Goal: Task Accomplishment & Management: Manage account settings

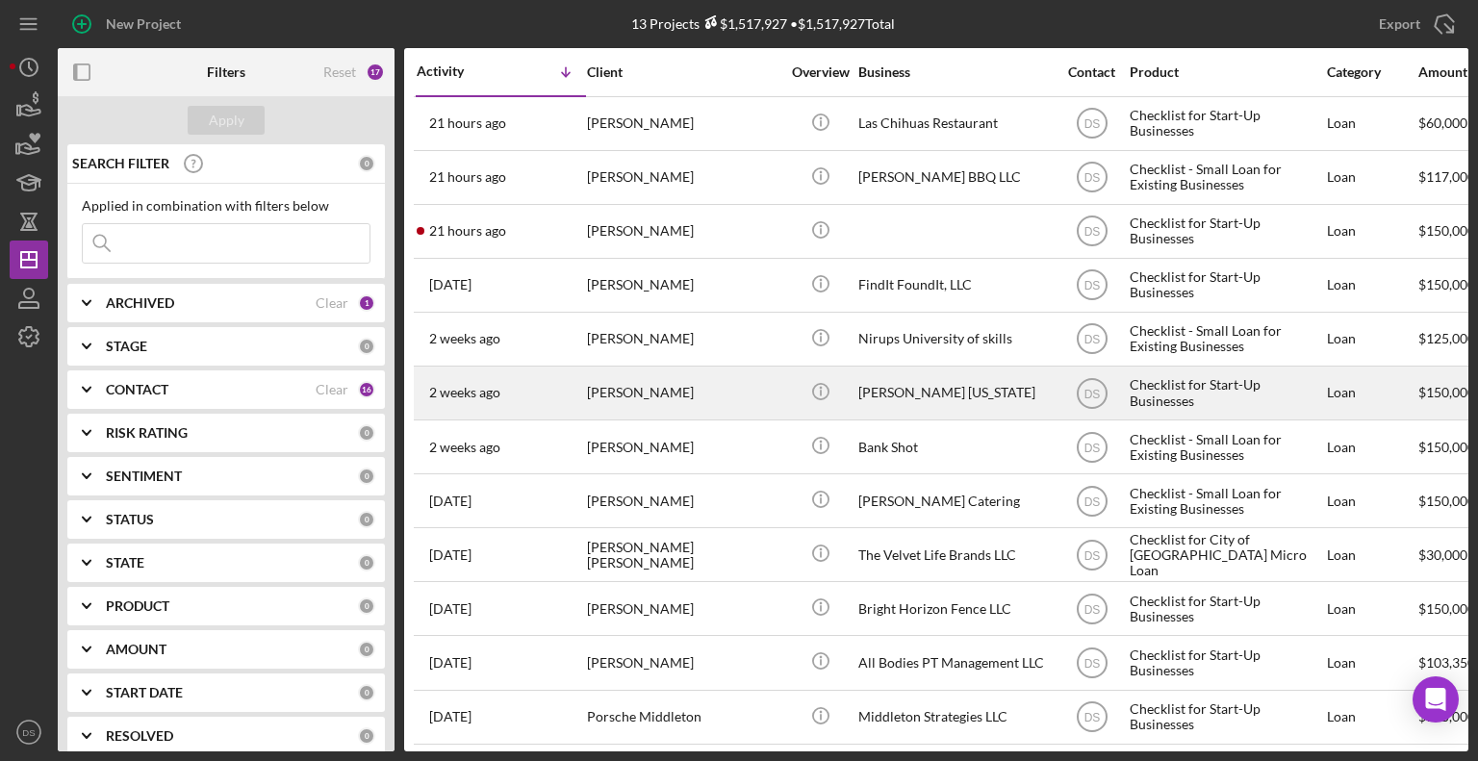
click at [881, 411] on div "[PERSON_NAME] [US_STATE]" at bounding box center [954, 393] width 192 height 51
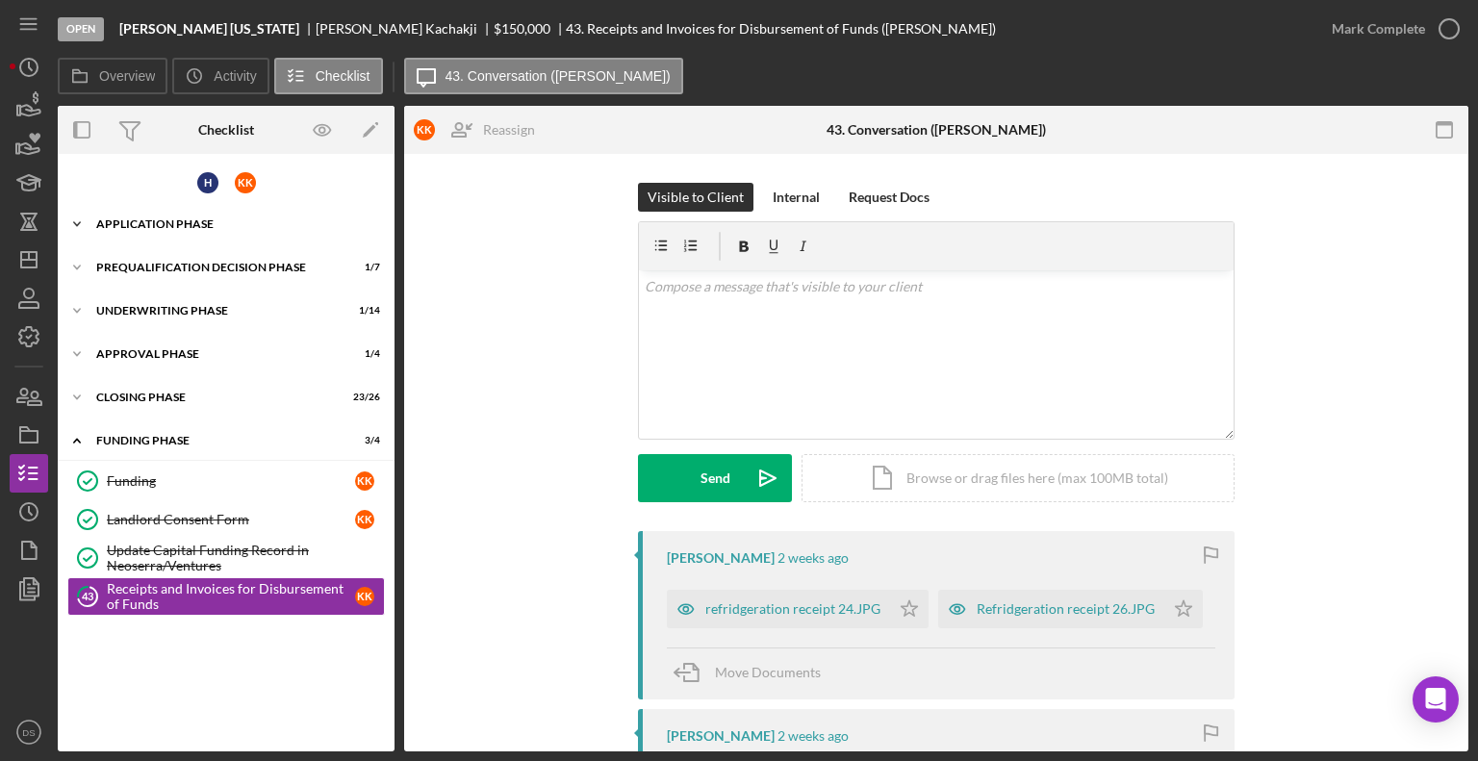
click at [179, 218] on div "Application Phase" at bounding box center [233, 224] width 274 height 12
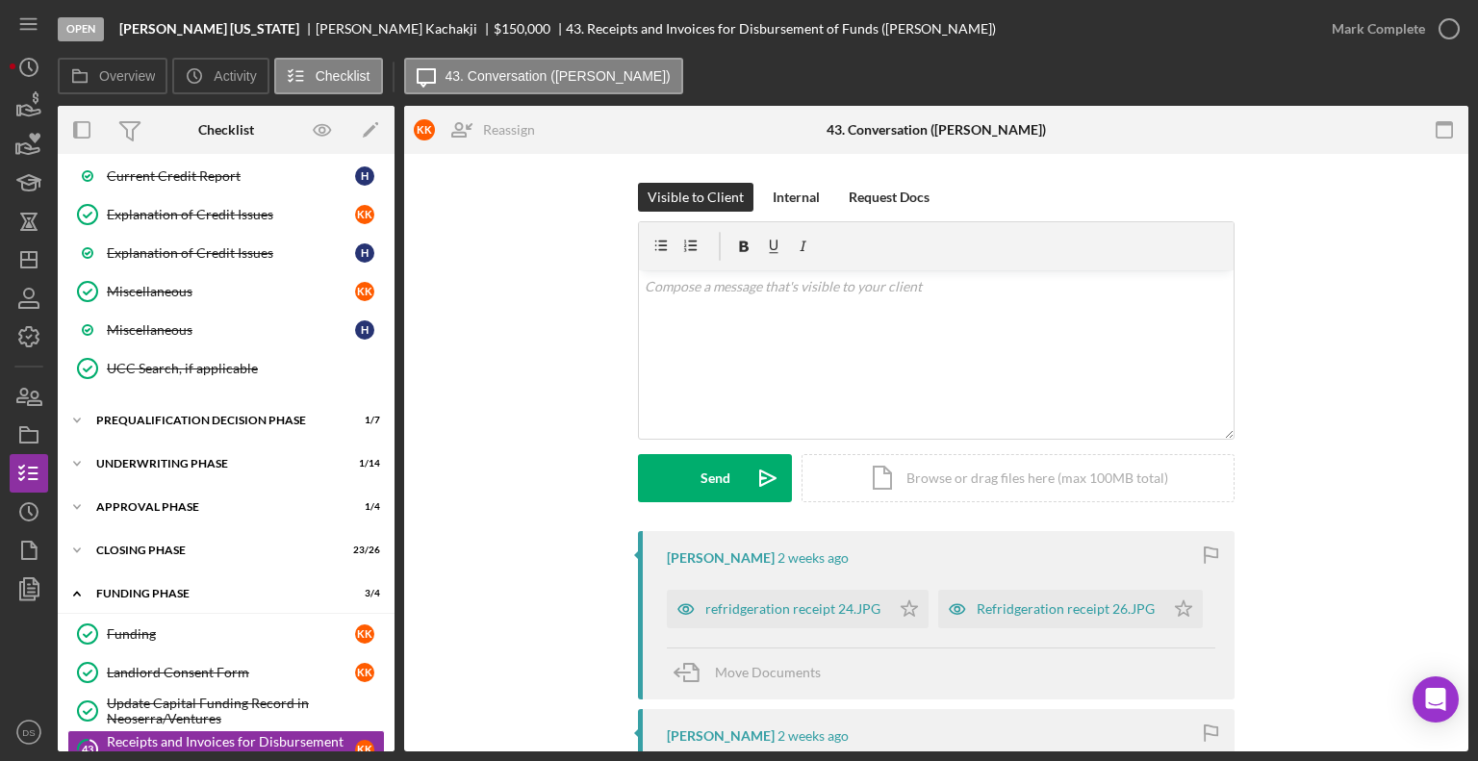
scroll to position [1415, 0]
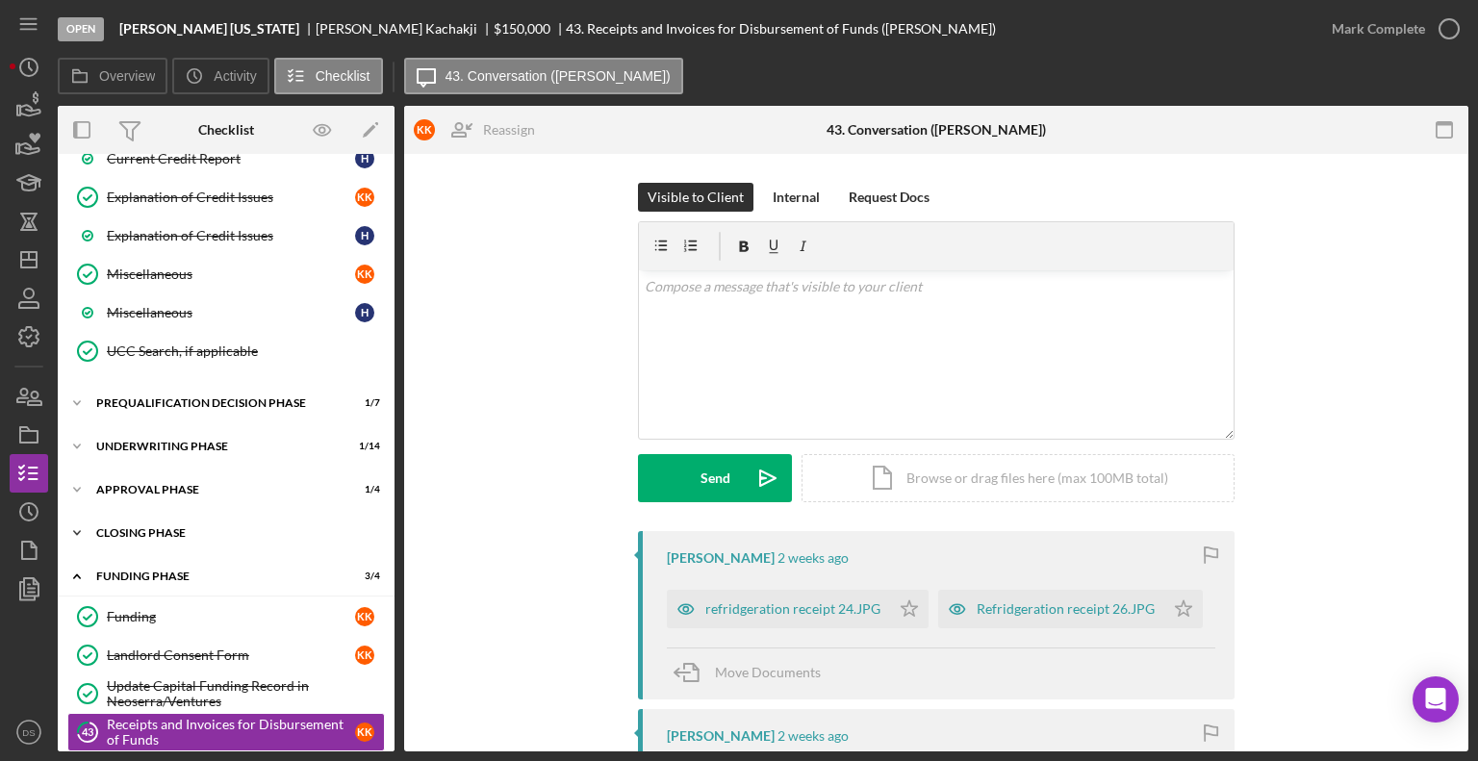
click at [202, 527] on div "Closing Phase" at bounding box center [233, 533] width 274 height 12
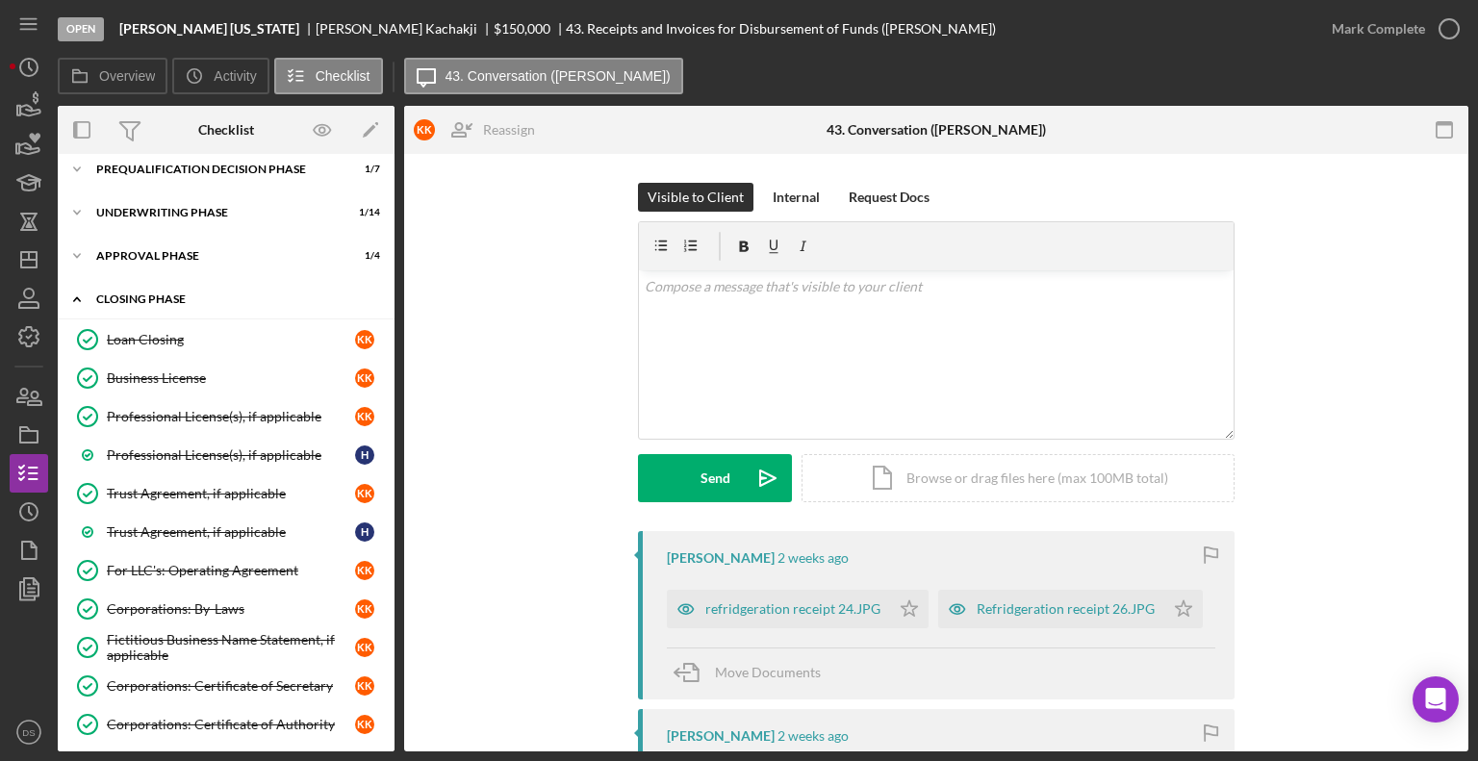
scroll to position [1703, 0]
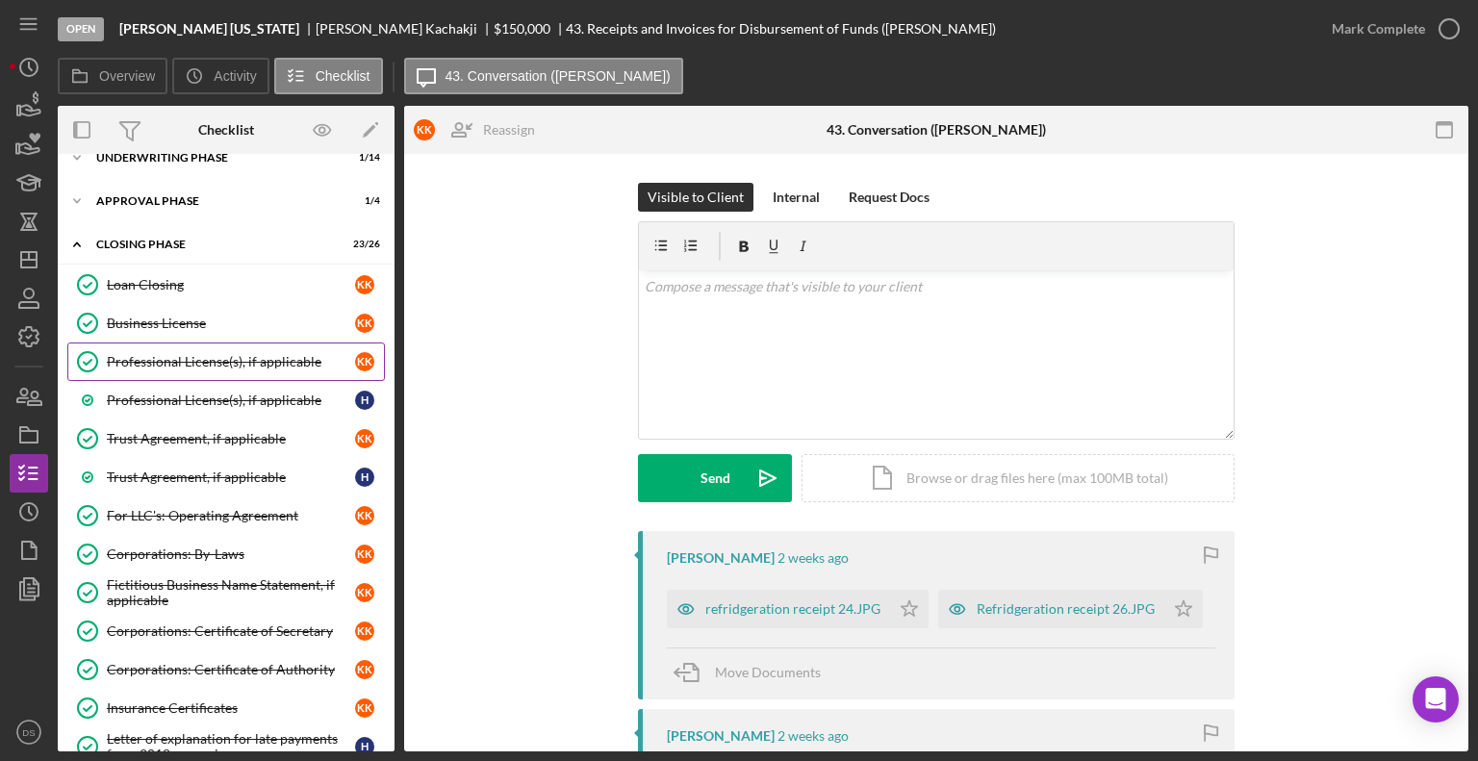
click at [232, 354] on div "Professional License(s), if applicable" at bounding box center [231, 361] width 248 height 15
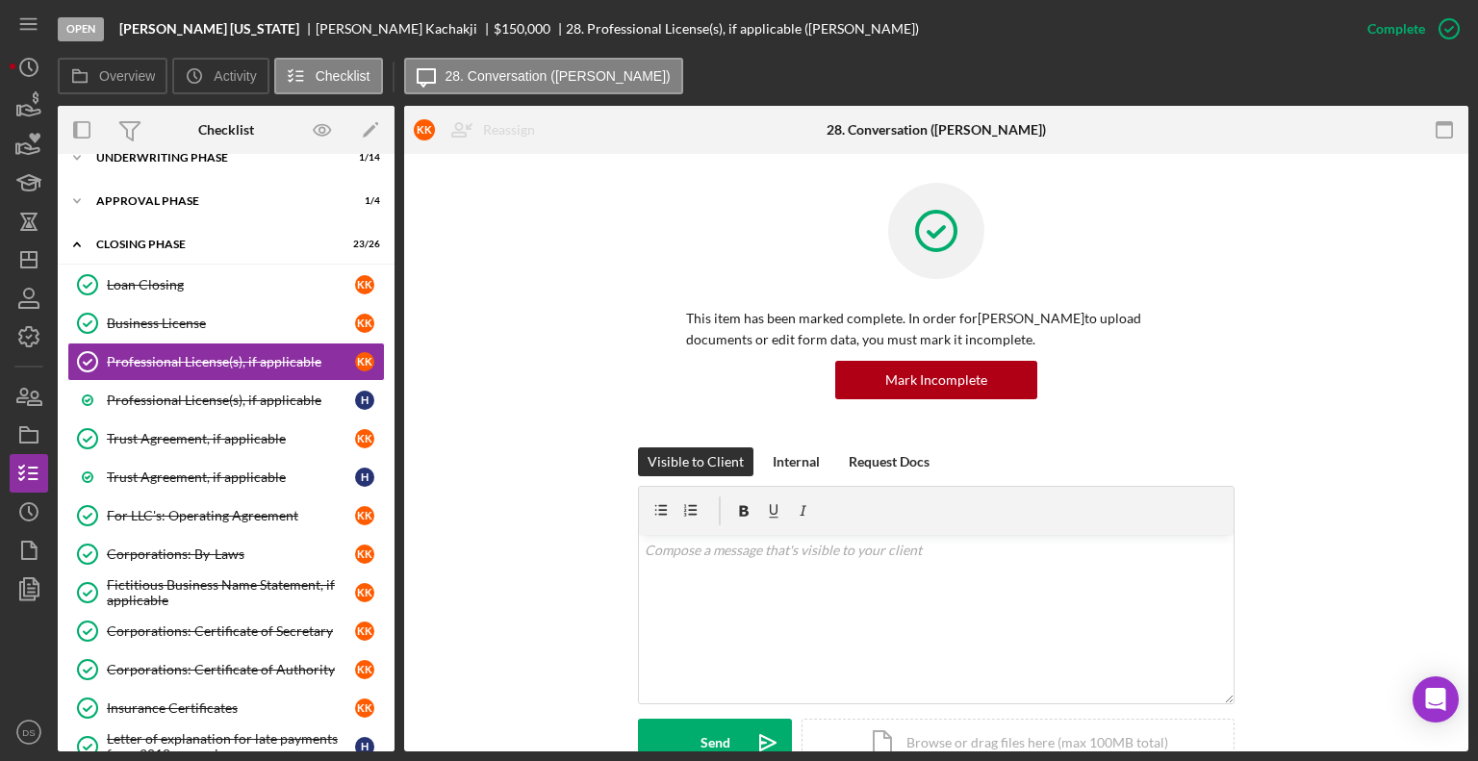
scroll to position [517, 0]
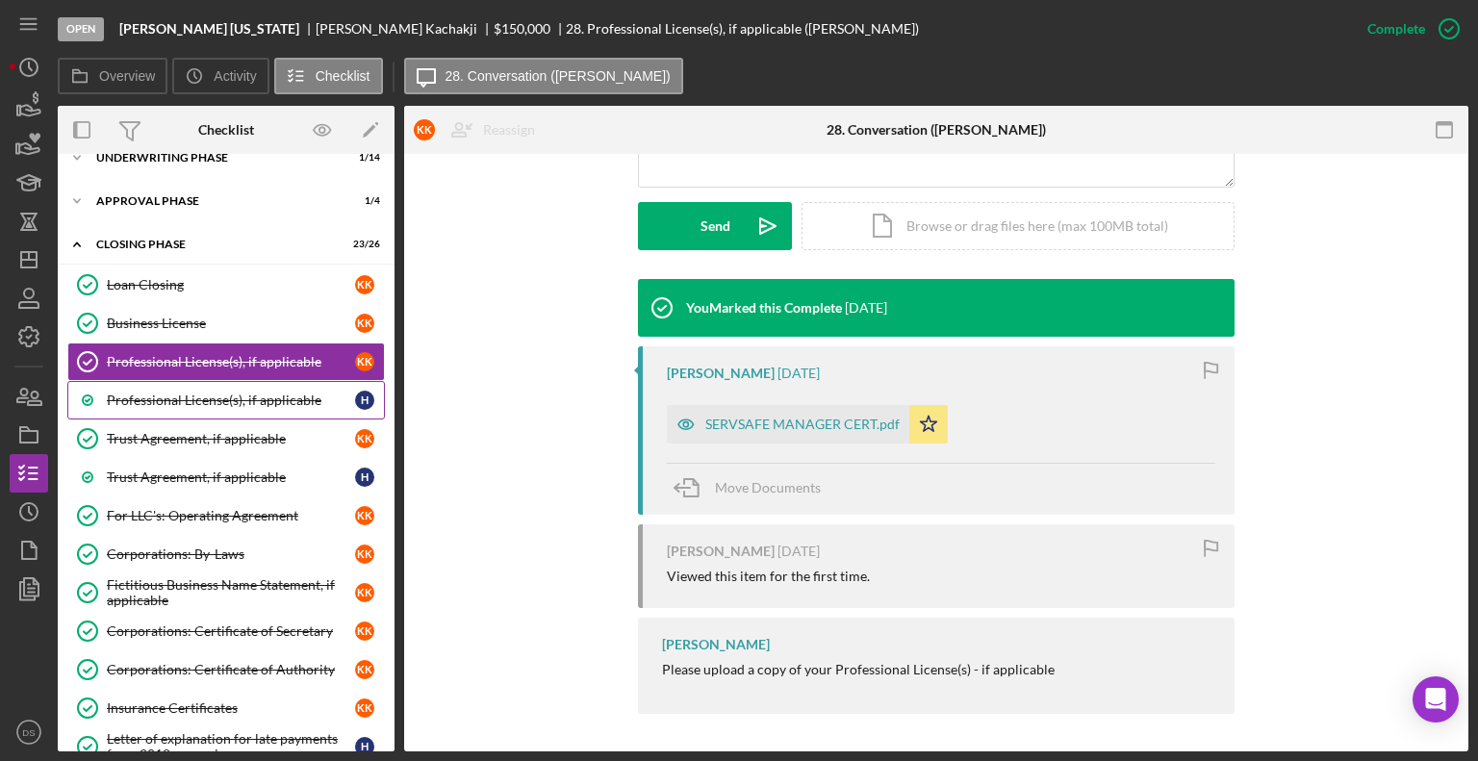
click at [235, 390] on link "Professional License(s), if applicable H" at bounding box center [226, 400] width 318 height 38
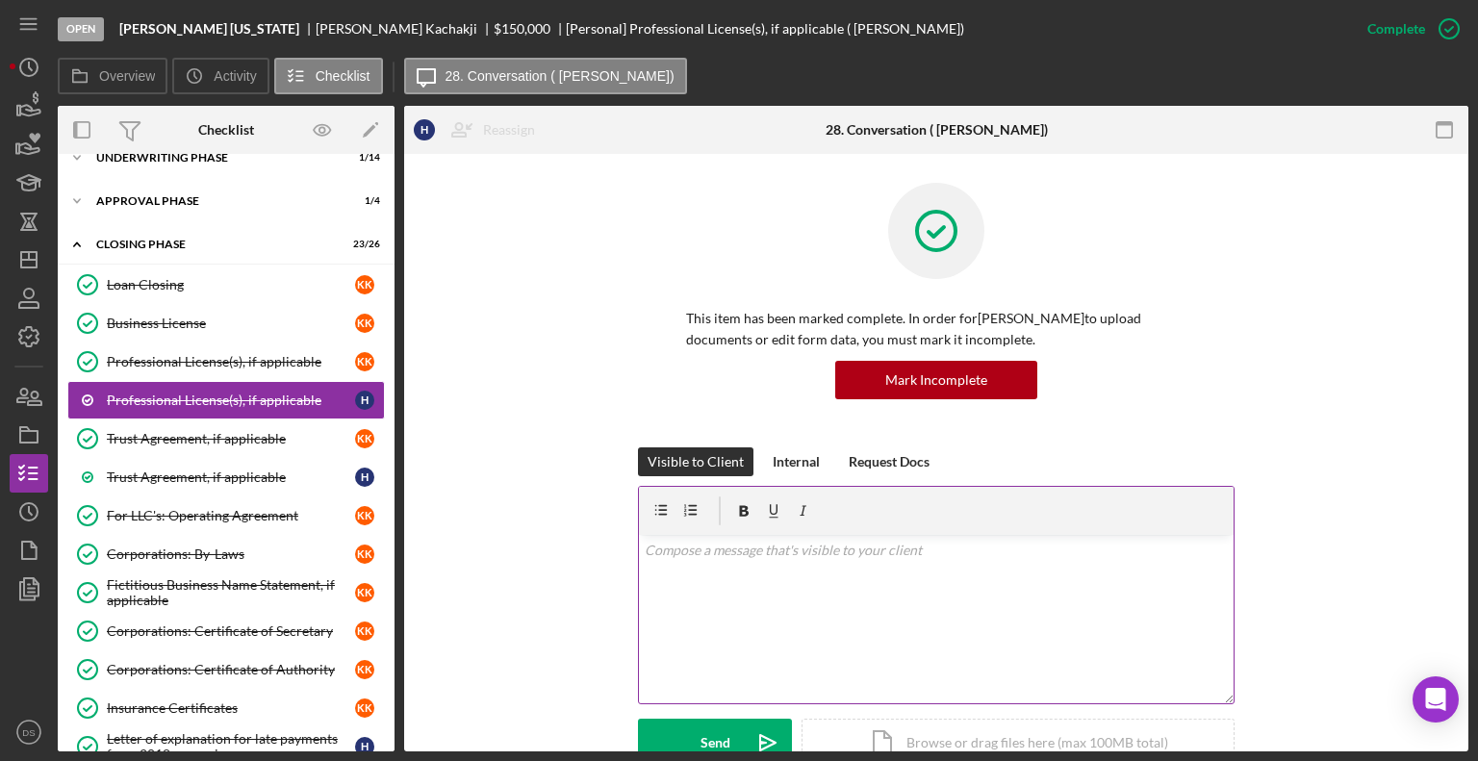
scroll to position [245, 0]
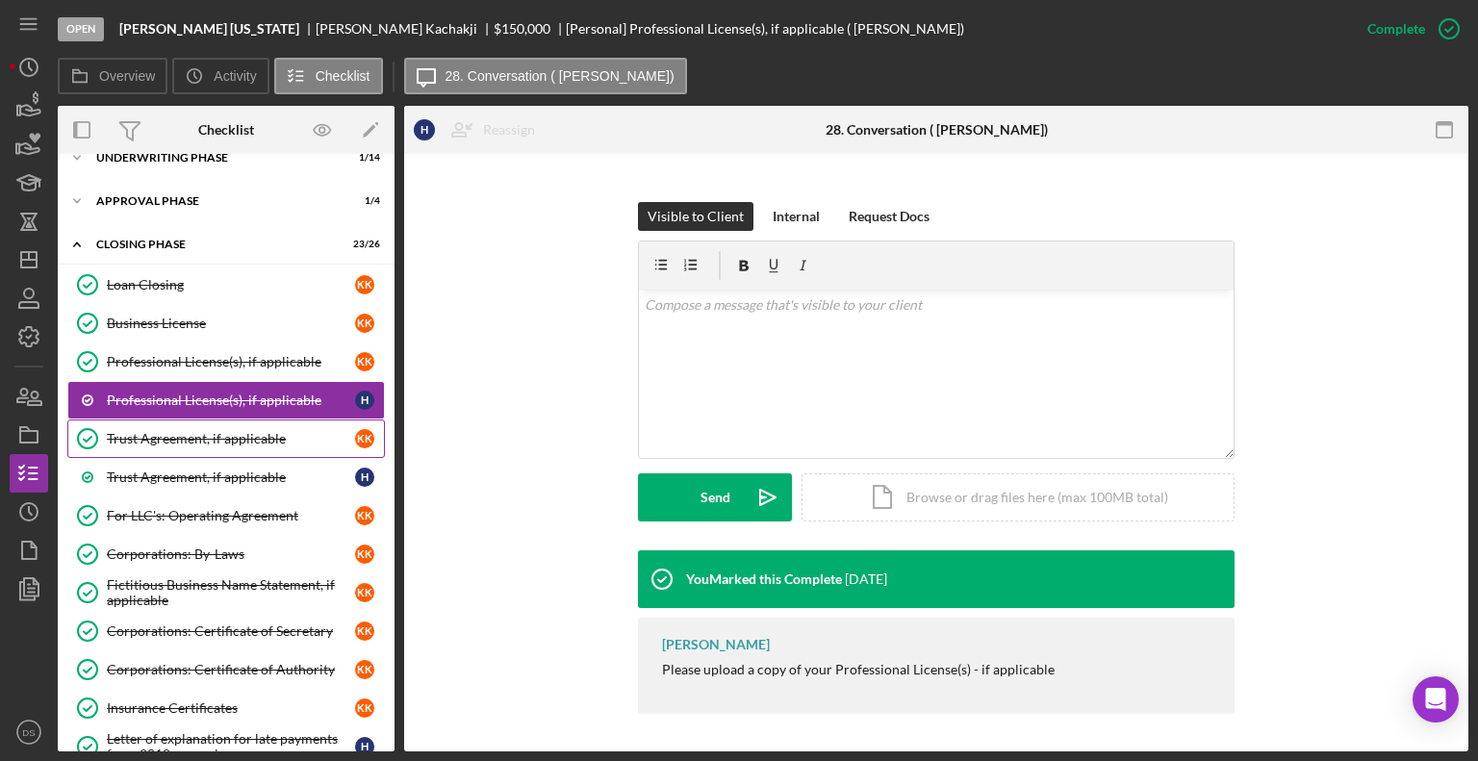
click at [256, 427] on link "Trust Agreement, if applicable Trust Agreement, if applicable K K" at bounding box center [226, 439] width 318 height 38
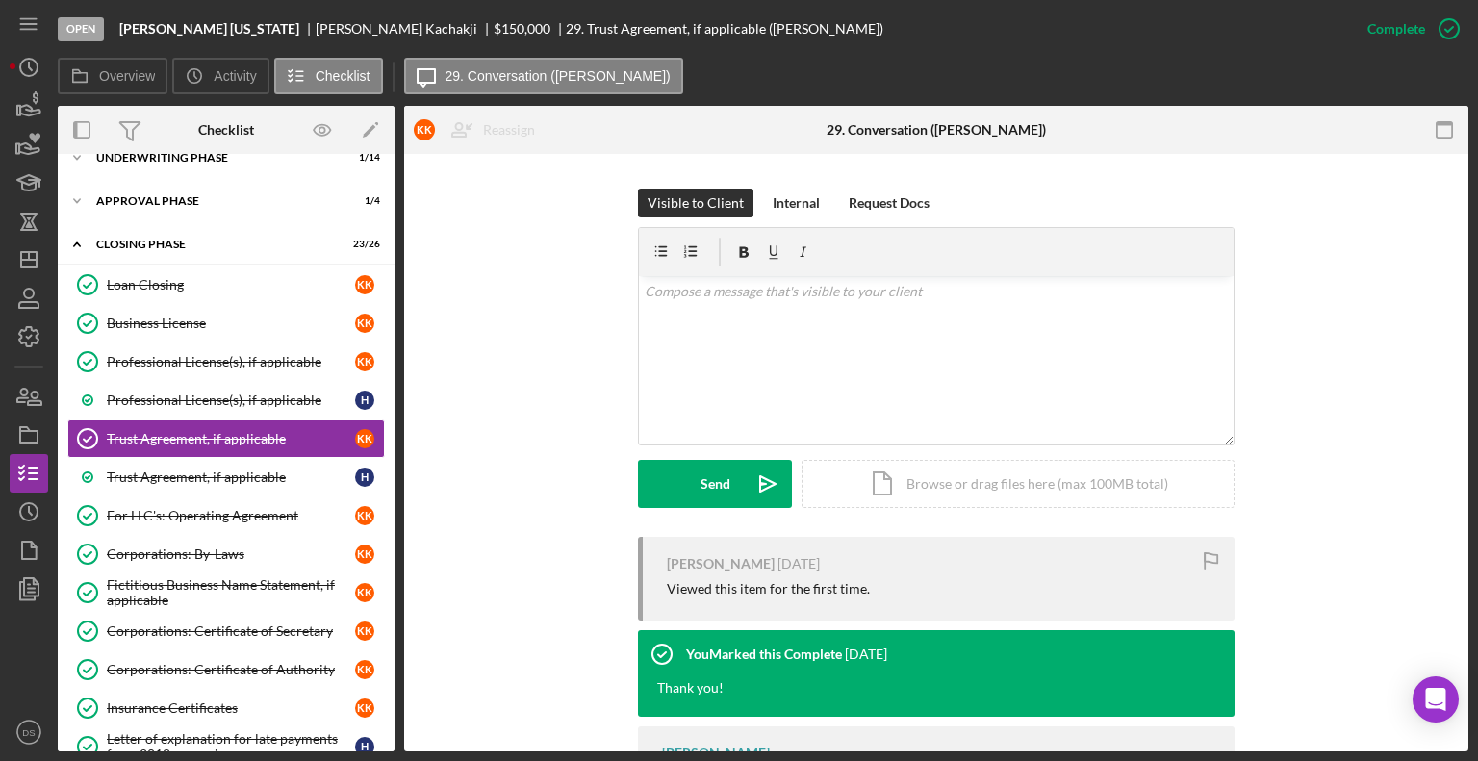
scroll to position [371, 0]
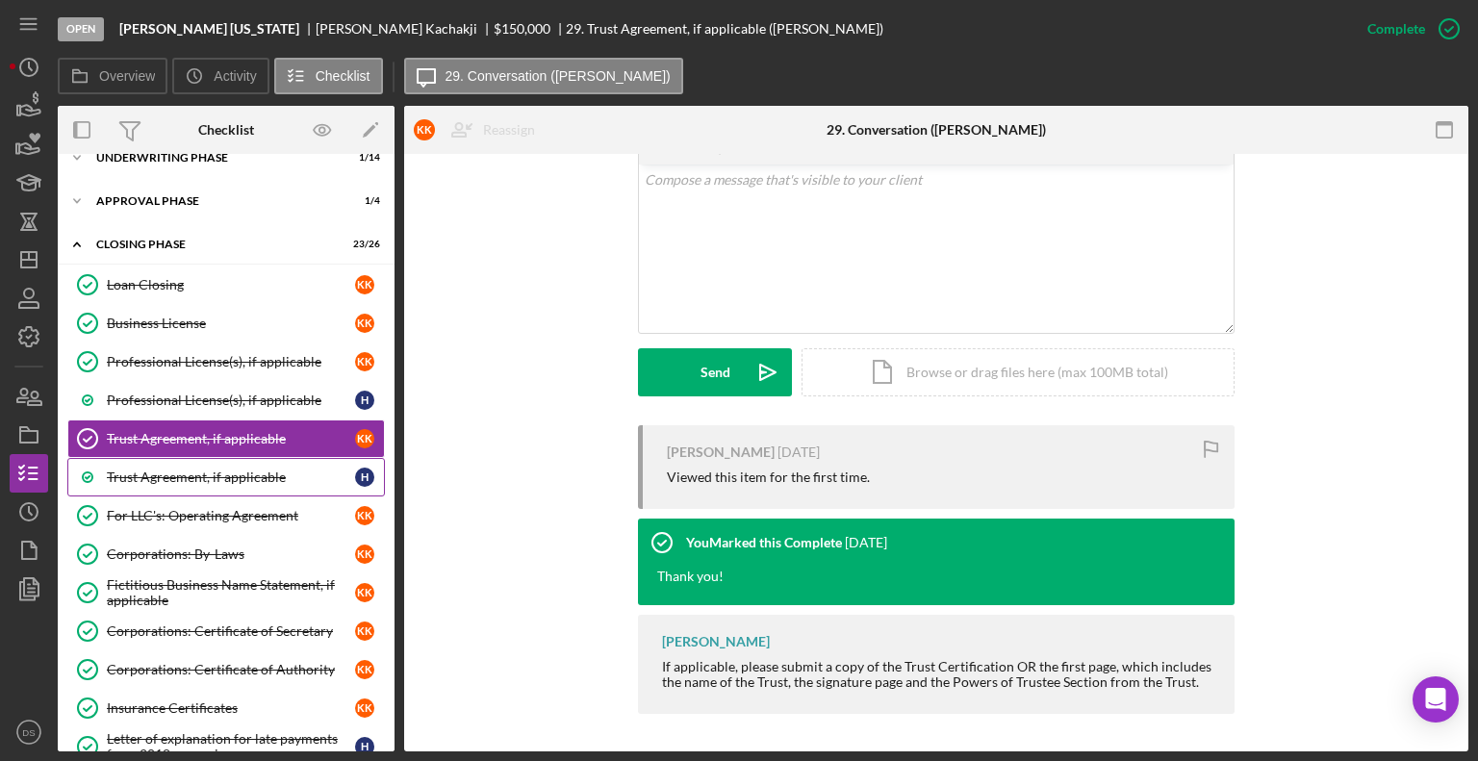
click at [265, 470] on div "Trust Agreement, if applicable" at bounding box center [231, 477] width 248 height 15
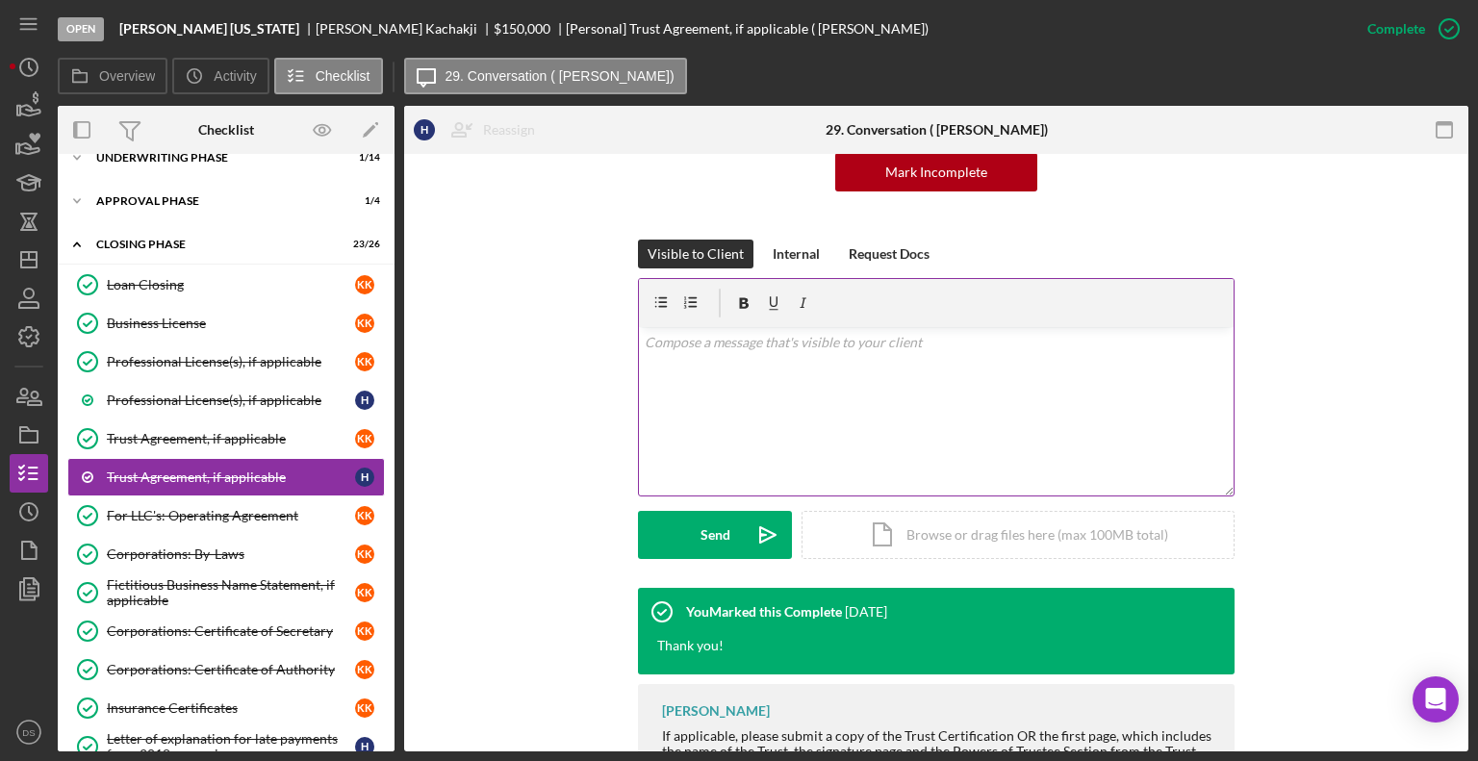
scroll to position [277, 0]
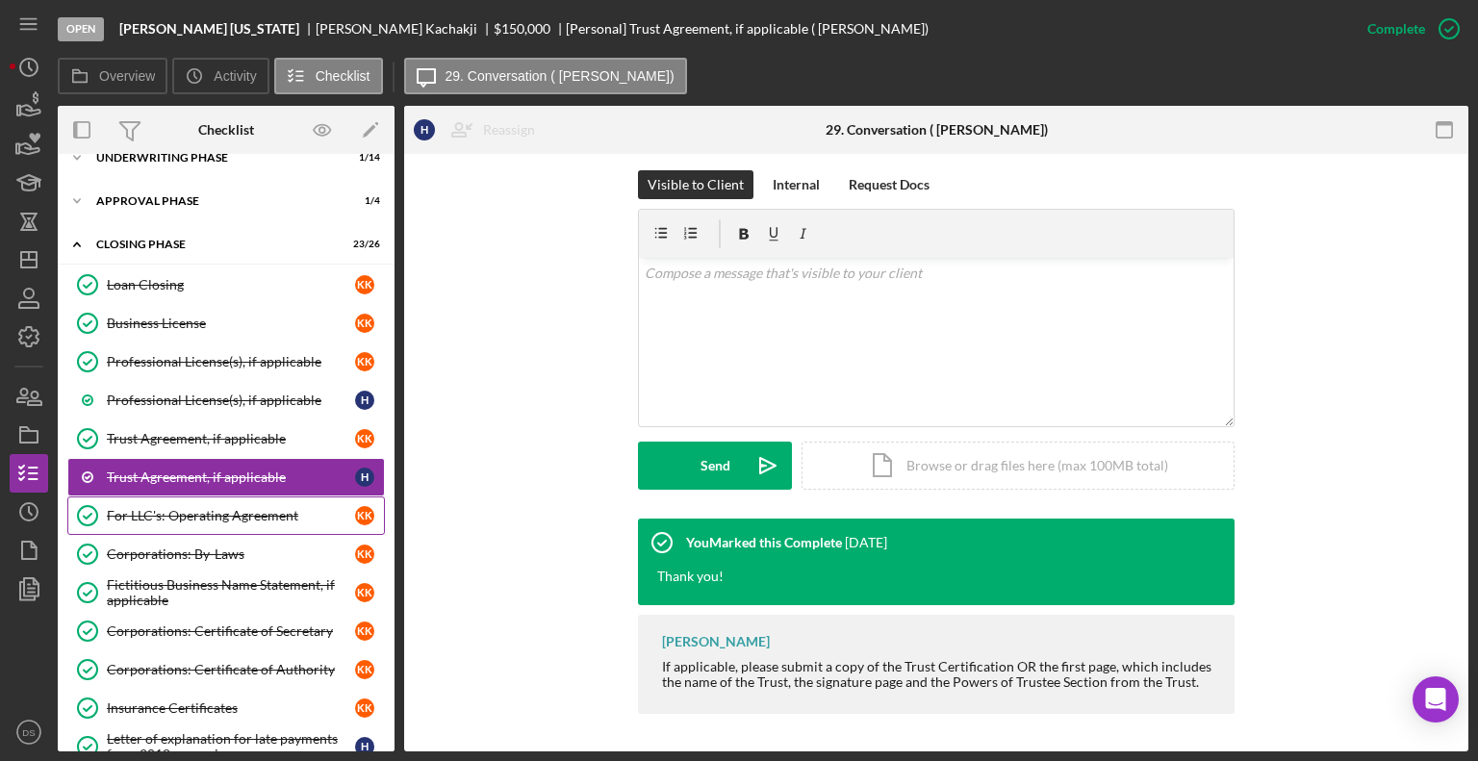
click at [262, 508] on div "For LLC's: Operating Agreement" at bounding box center [231, 515] width 248 height 15
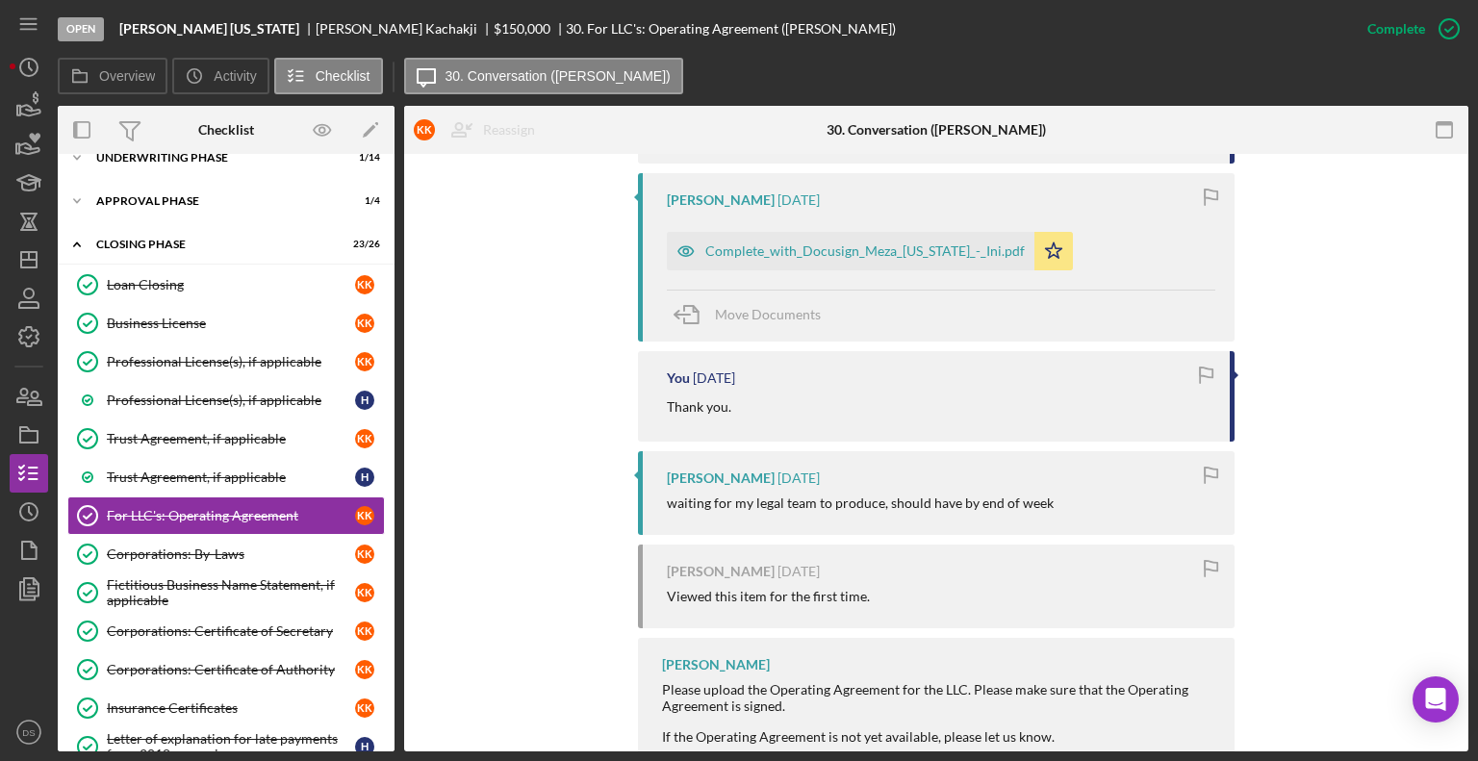
scroll to position [747, 0]
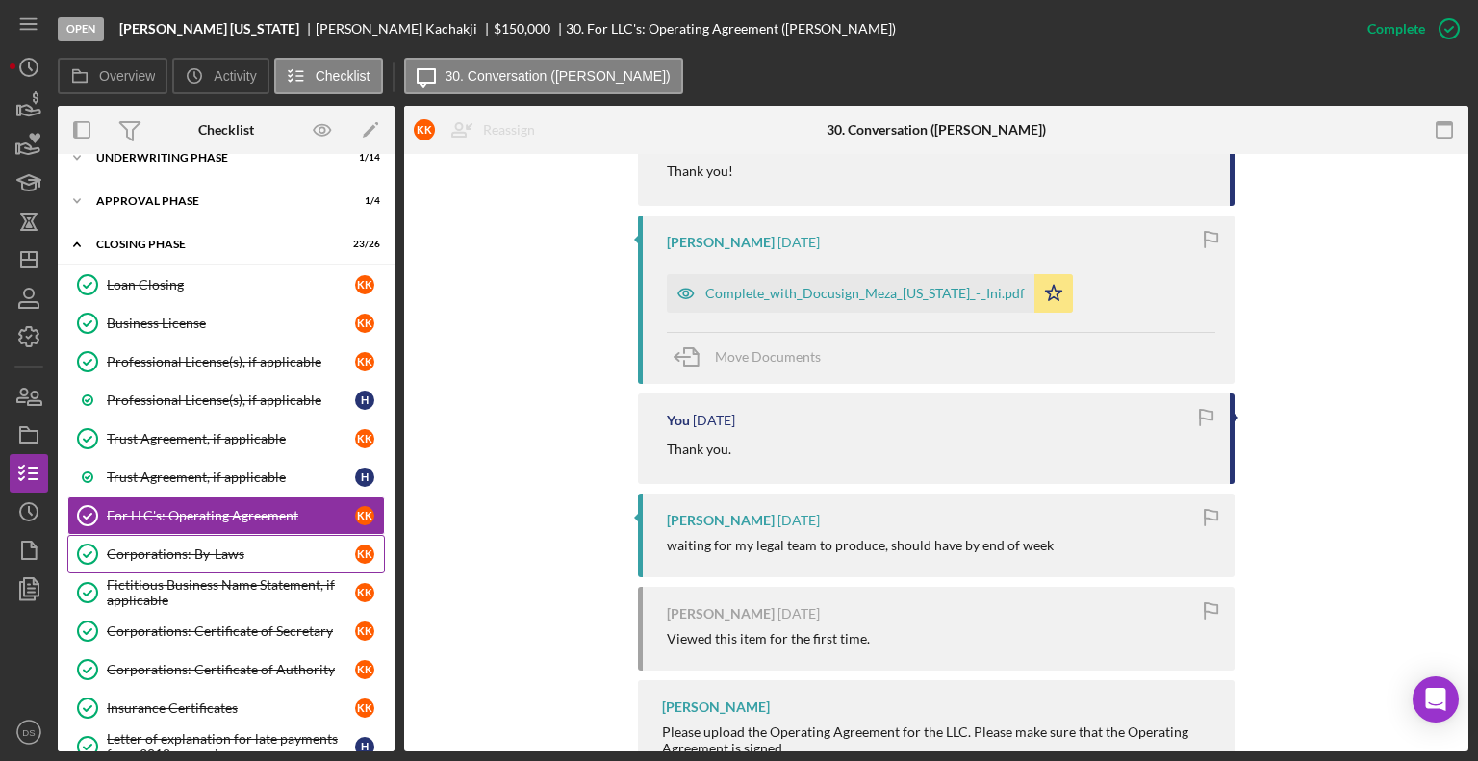
click at [269, 547] on div "Corporations: By-Laws" at bounding box center [231, 554] width 248 height 15
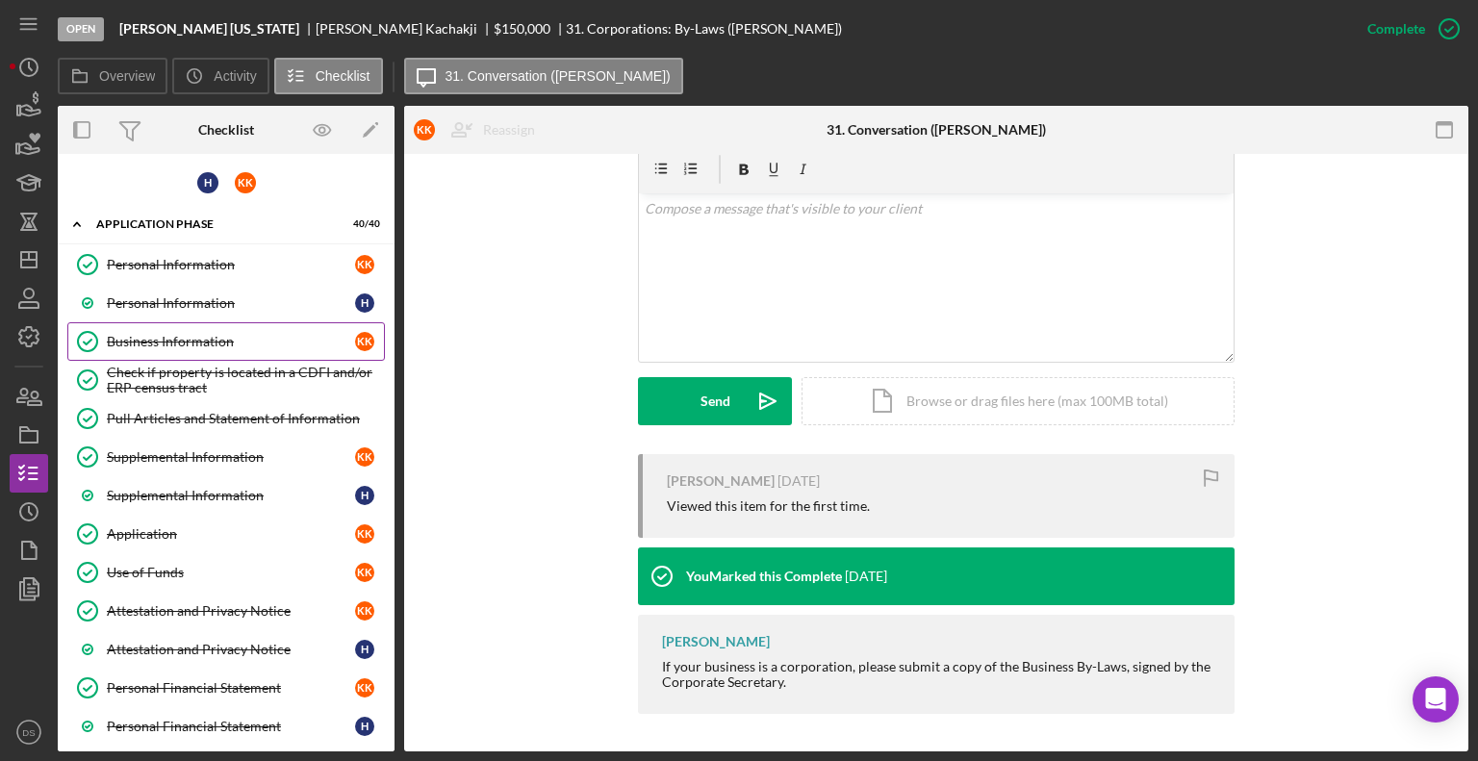
click at [192, 338] on div "Business Information" at bounding box center [231, 341] width 248 height 15
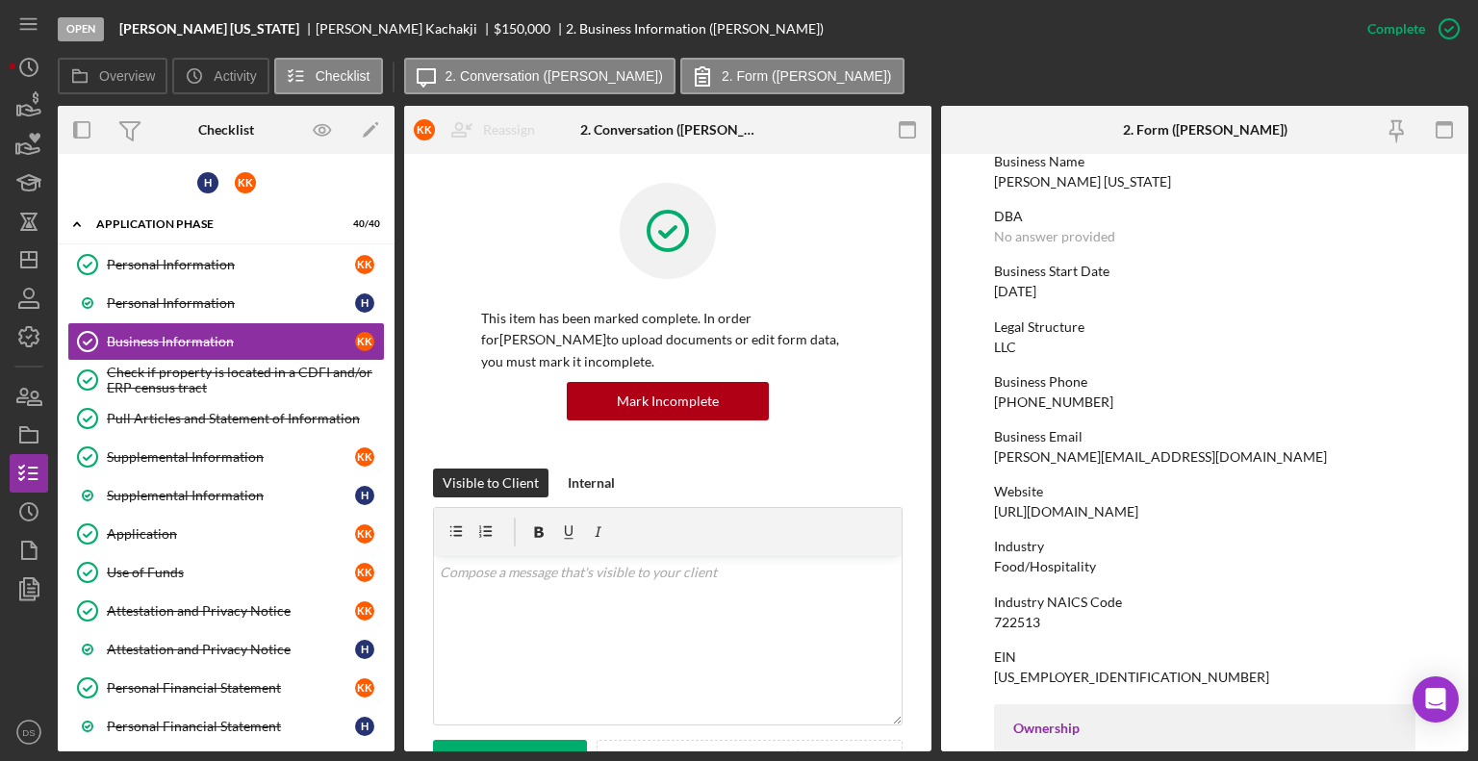
scroll to position [289, 0]
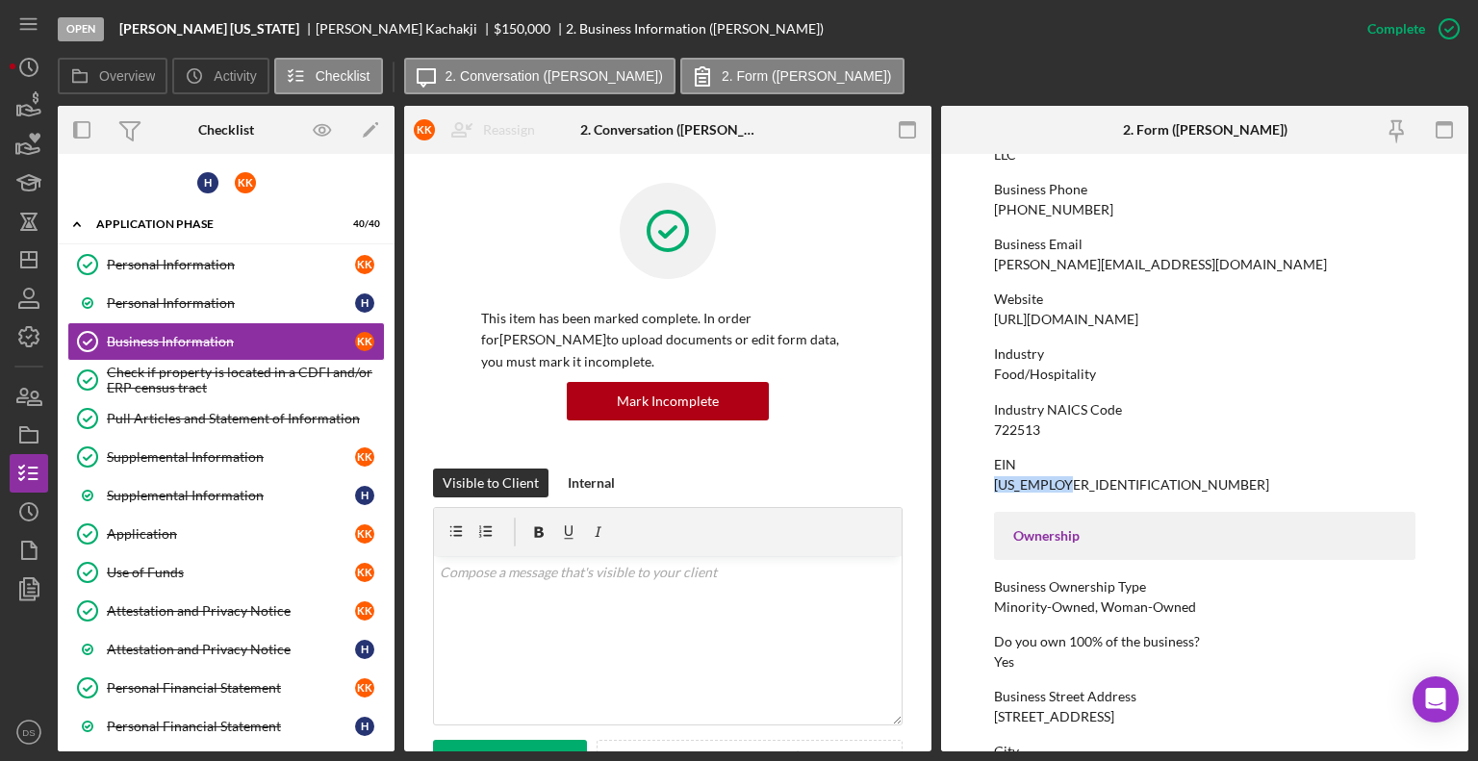
drag, startPoint x: 1086, startPoint y: 484, endPoint x: 989, endPoint y: 483, distance: 96.2
click at [989, 483] on form "To edit this form you must mark this item incomplete Business Name [PERSON_NAME…" at bounding box center [1204, 453] width 527 height 598
copy div "[US_EMPLOYER_IDENTIFICATION_NUMBER]"
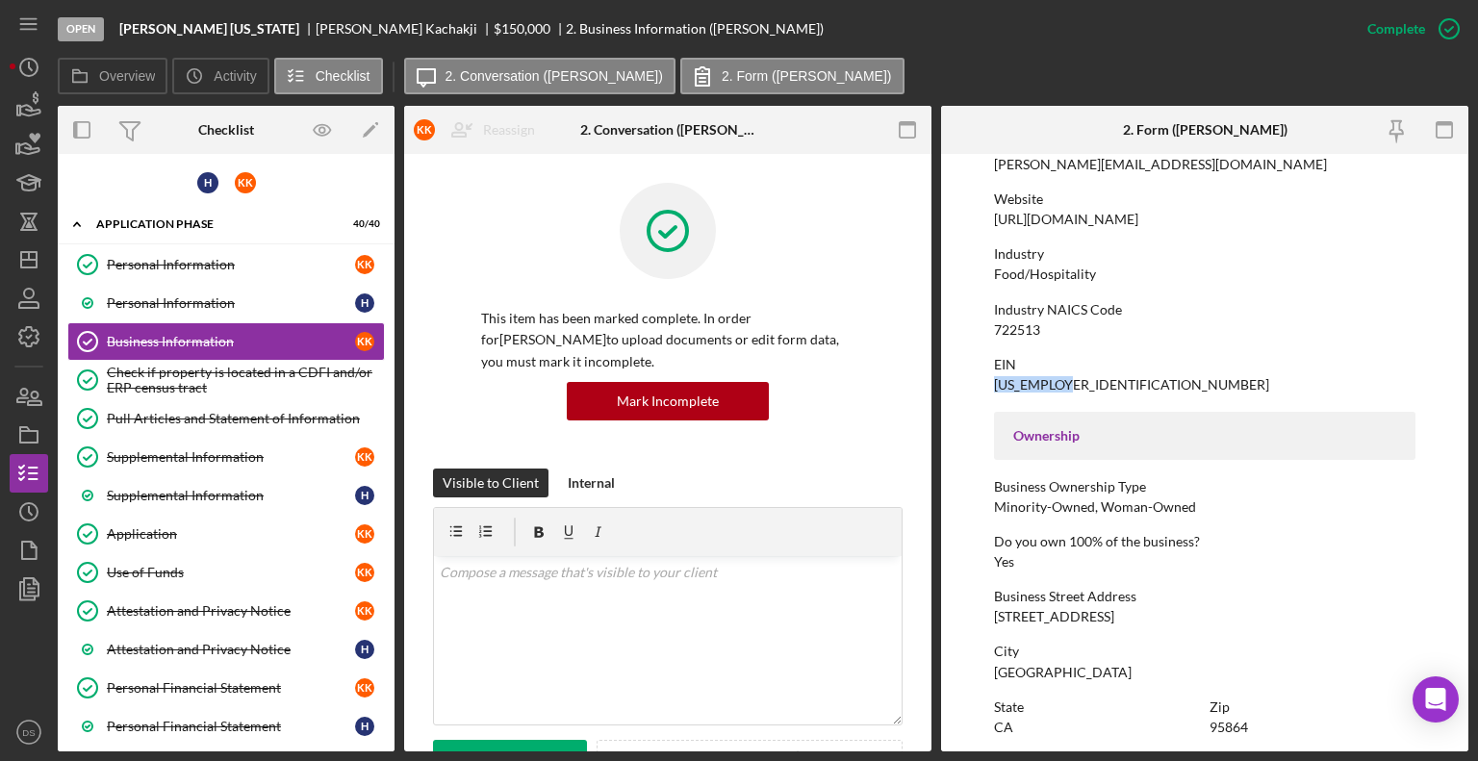
scroll to position [96, 0]
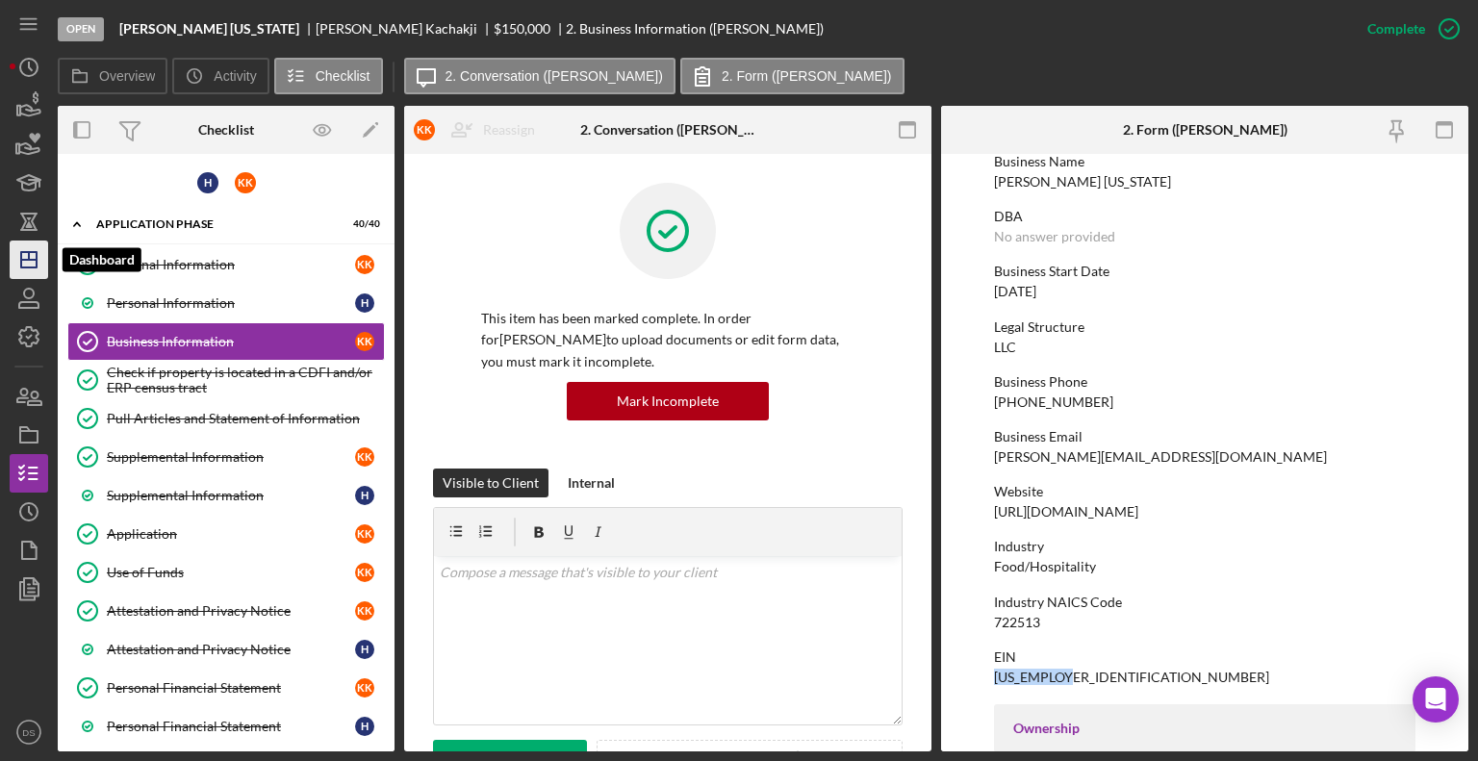
click at [38, 264] on icon "Icon/Dashboard" at bounding box center [29, 260] width 48 height 48
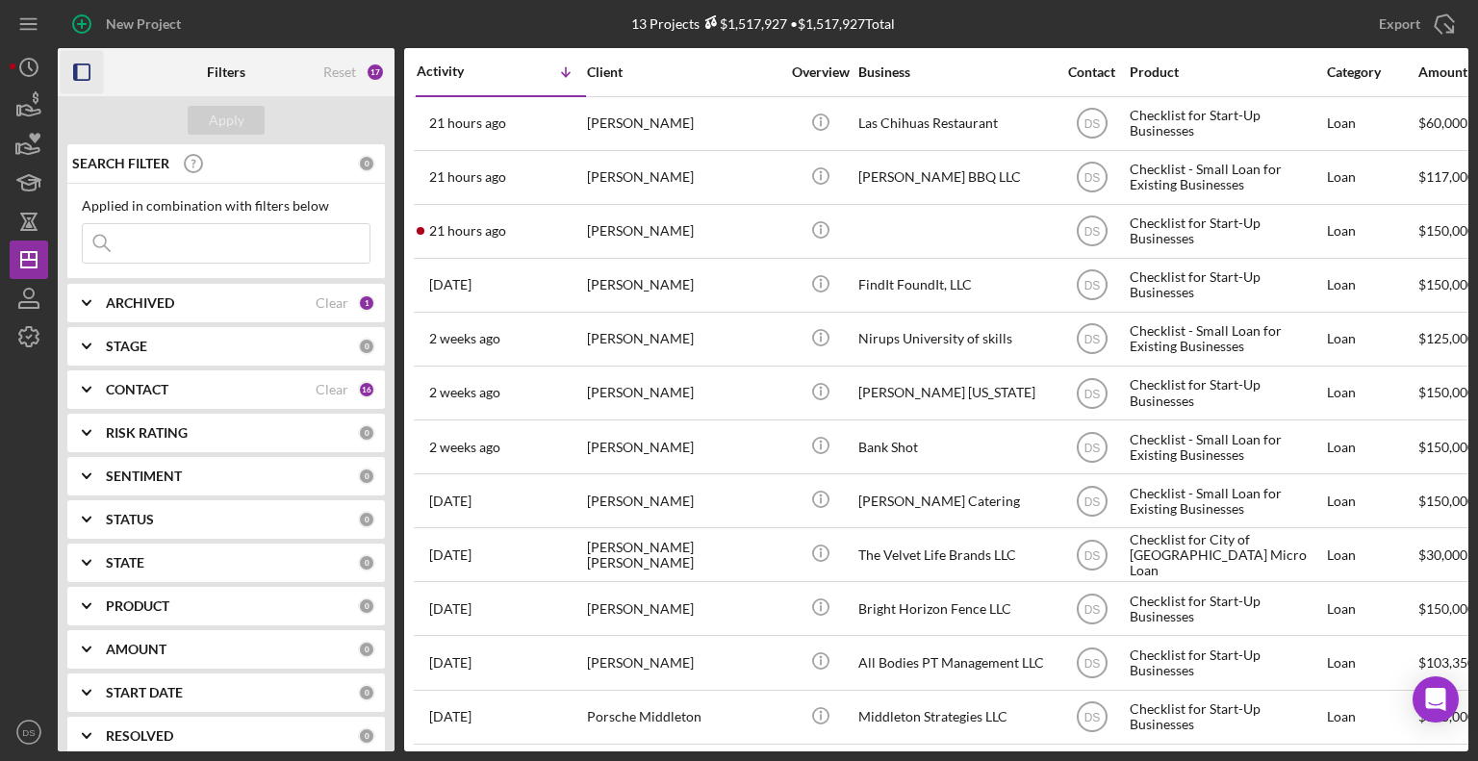
click at [84, 68] on icon "button" at bounding box center [82, 72] width 43 height 43
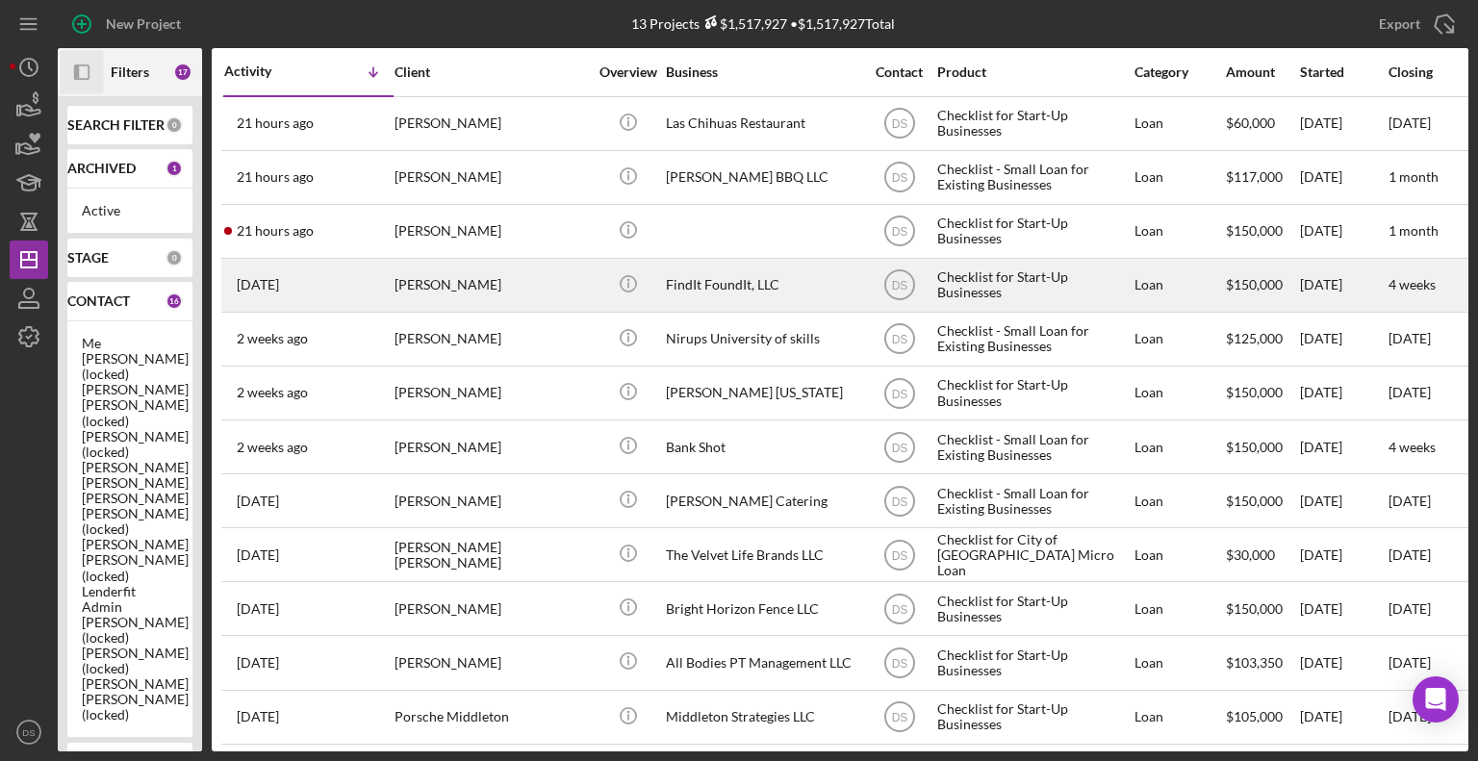
drag, startPoint x: 754, startPoint y: 276, endPoint x: 754, endPoint y: 265, distance: 11.5
click at [754, 265] on div "FindIt FoundIt, LLC" at bounding box center [762, 285] width 192 height 51
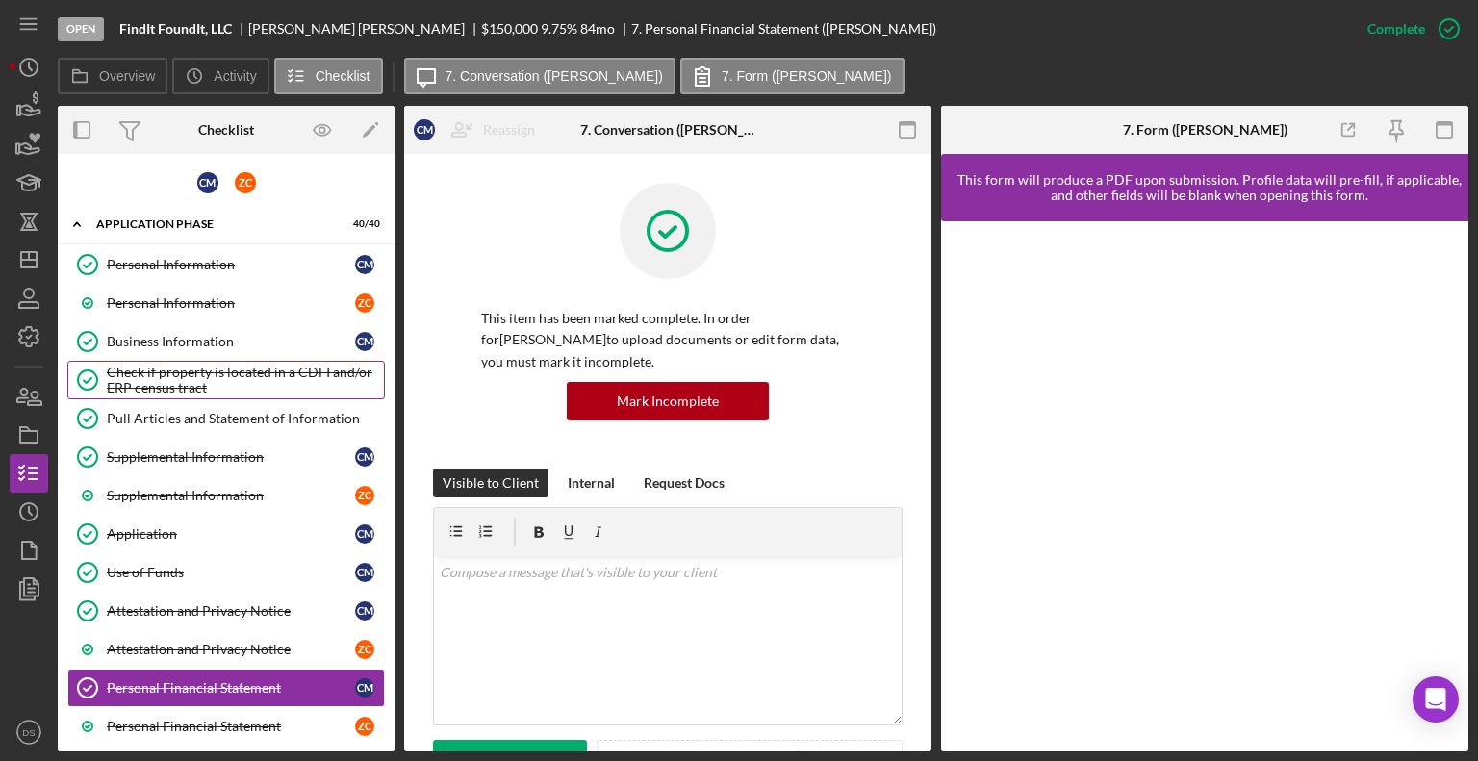
click at [221, 376] on div "Check if property is located in a CDFI and/or ERP census tract" at bounding box center [245, 380] width 277 height 31
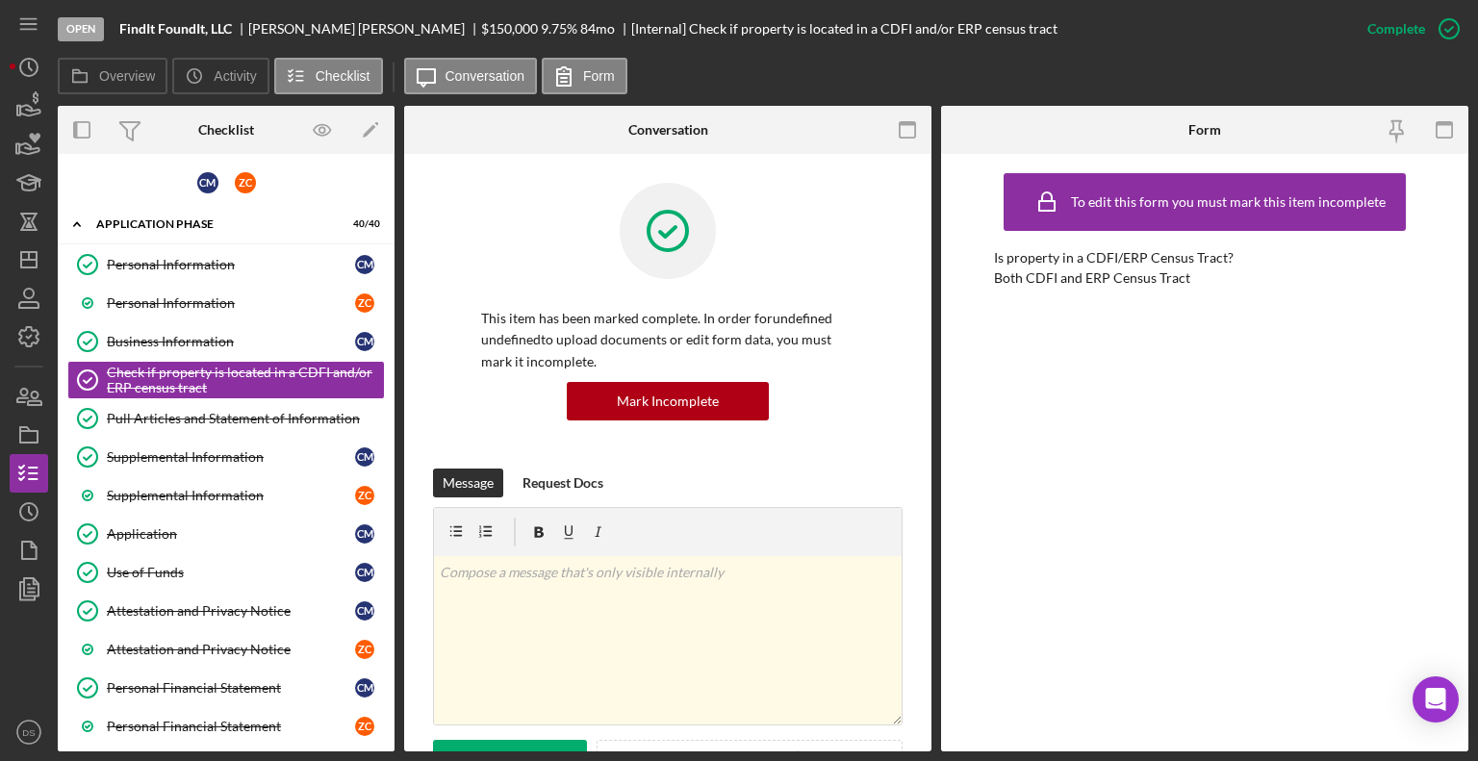
click at [869, 403] on div "This item has been marked complete. In order for undefined undefined to upload …" at bounding box center [668, 326] width 470 height 286
